Goal: Task Accomplishment & Management: Manage account settings

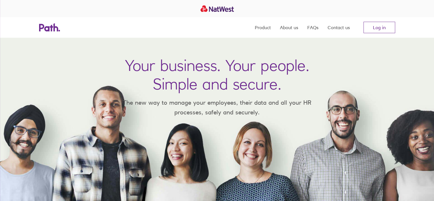
click at [378, 25] on link "Log in" at bounding box center [379, 27] width 32 height 11
click at [378, 23] on link "Log in" at bounding box center [379, 27] width 32 height 11
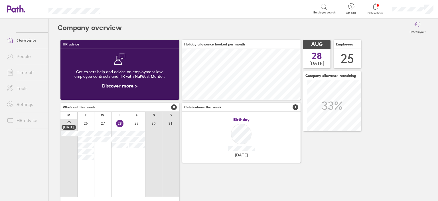
scroll to position [50, 119]
click at [34, 73] on link "Time off" at bounding box center [25, 71] width 46 height 11
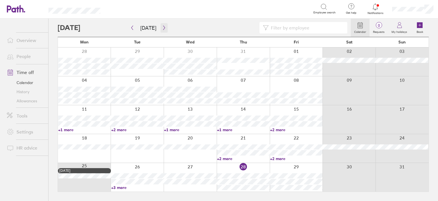
click at [164, 28] on icon "button" at bounding box center [164, 27] width 4 height 5
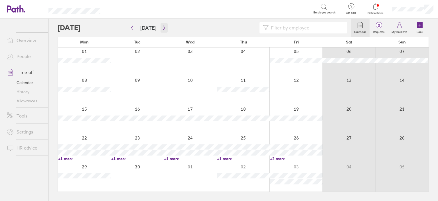
click at [163, 28] on icon "button" at bounding box center [164, 28] width 2 height 4
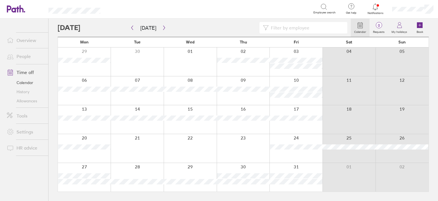
click at [250, 70] on div at bounding box center [243, 61] width 53 height 29
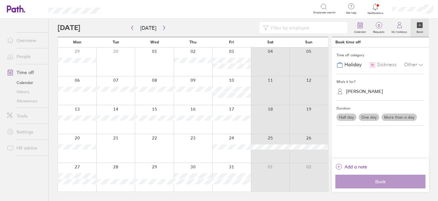
click at [363, 91] on div "[PERSON_NAME]" at bounding box center [364, 90] width 37 height 5
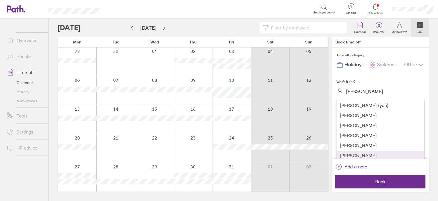
click at [372, 154] on div "[PERSON_NAME]" at bounding box center [381, 155] width 88 height 10
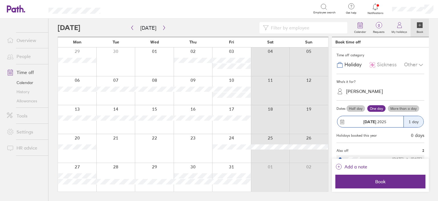
click at [395, 107] on label "More than a day" at bounding box center [403, 108] width 31 height 7
click at [0, 0] on input "More than a day" at bounding box center [0, 0] width 0 height 0
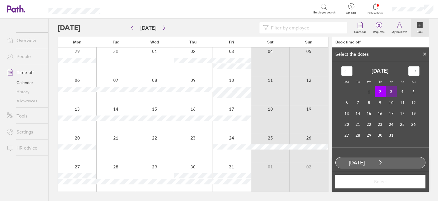
click at [386, 89] on td "3" at bounding box center [391, 91] width 11 height 11
click at [376, 175] on button "Select" at bounding box center [380, 181] width 90 height 14
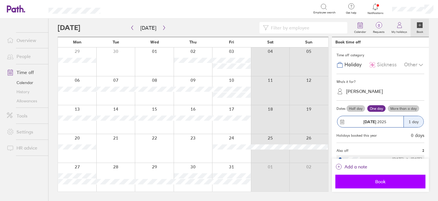
click at [372, 178] on button "Book" at bounding box center [380, 181] width 90 height 14
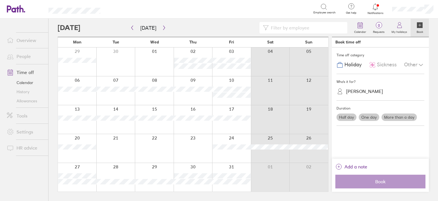
drag, startPoint x: 222, startPoint y: 73, endPoint x: 225, endPoint y: 53, distance: 19.9
click at [226, 52] on div at bounding box center [231, 61] width 39 height 29
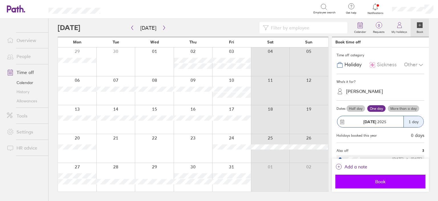
click at [370, 177] on button "Book" at bounding box center [380, 181] width 90 height 14
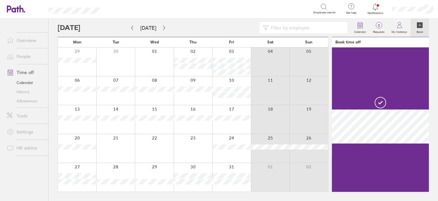
click at [80, 95] on div at bounding box center [77, 90] width 39 height 29
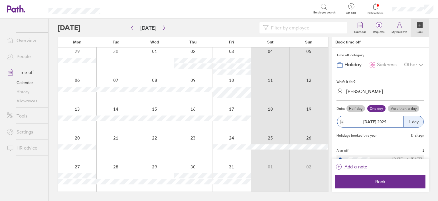
click at [405, 108] on label "More than a day" at bounding box center [403, 108] width 31 height 7
click at [0, 0] on input "More than a day" at bounding box center [0, 0] width 0 height 0
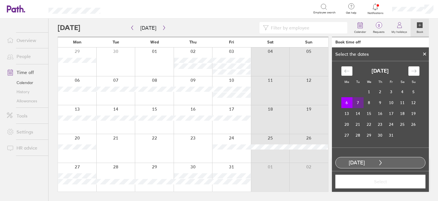
click at [353, 102] on td "7" at bounding box center [358, 102] width 11 height 11
click at [381, 181] on span "Select" at bounding box center [380, 181] width 82 height 5
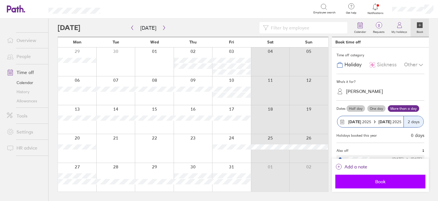
click at [388, 177] on button "Book" at bounding box center [380, 181] width 90 height 14
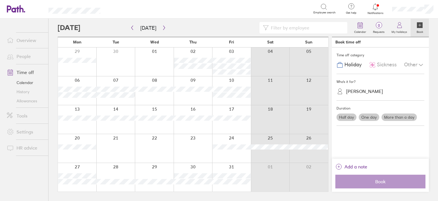
click at [29, 99] on link "Allowances" at bounding box center [25, 100] width 46 height 9
